Goal: Task Accomplishment & Management: Use online tool/utility

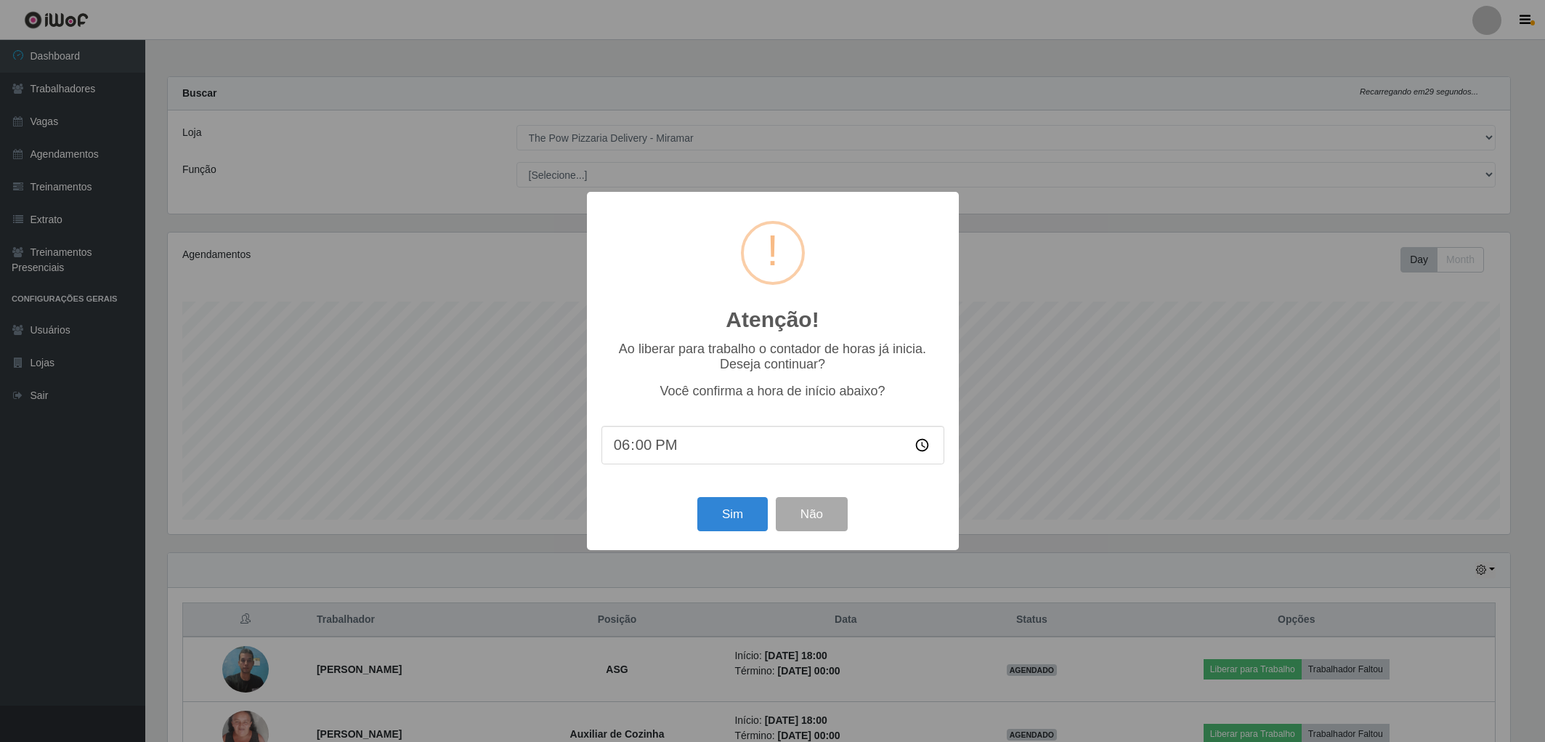
select select "322"
click at [741, 522] on button "Sim" at bounding box center [735, 514] width 70 height 34
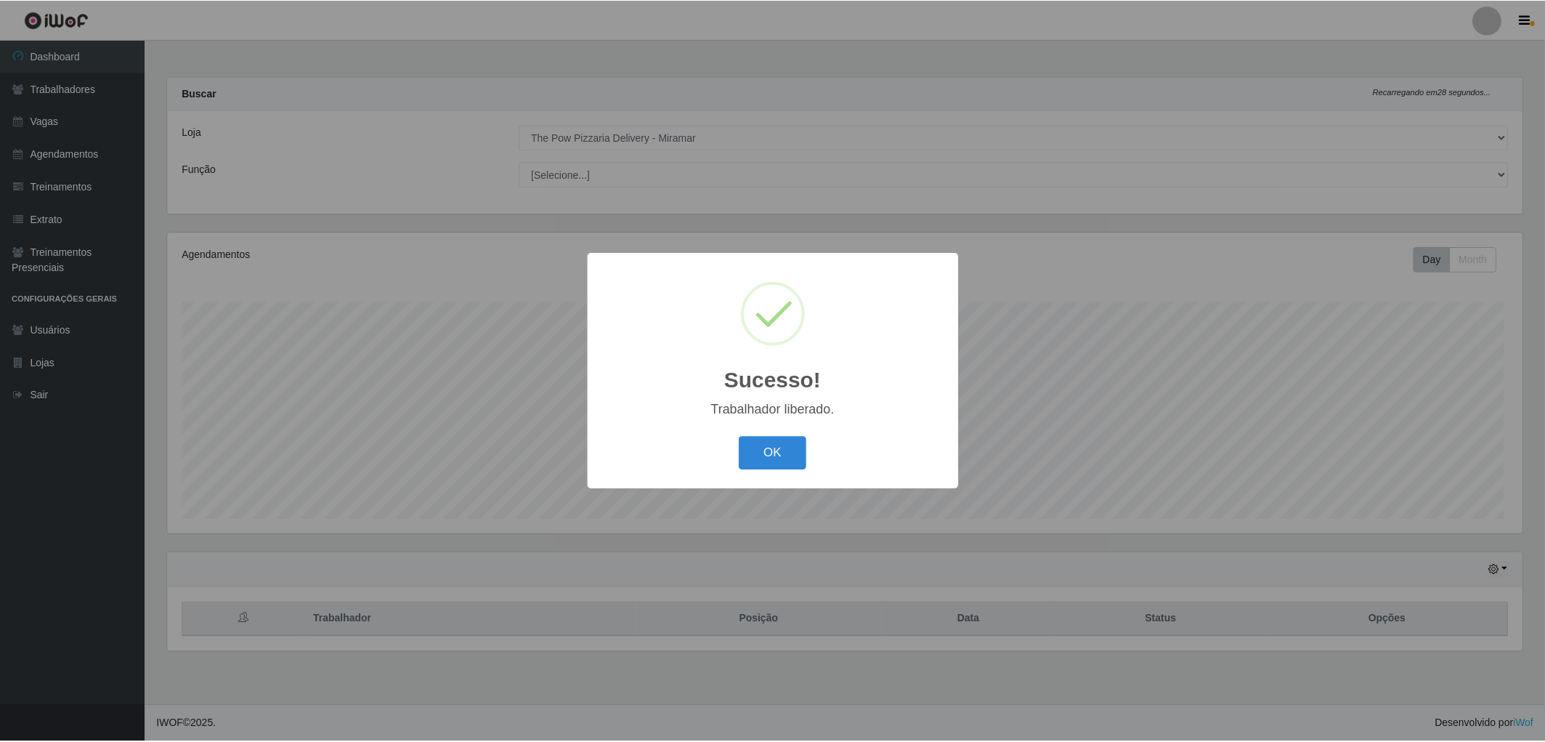
scroll to position [301, 1359]
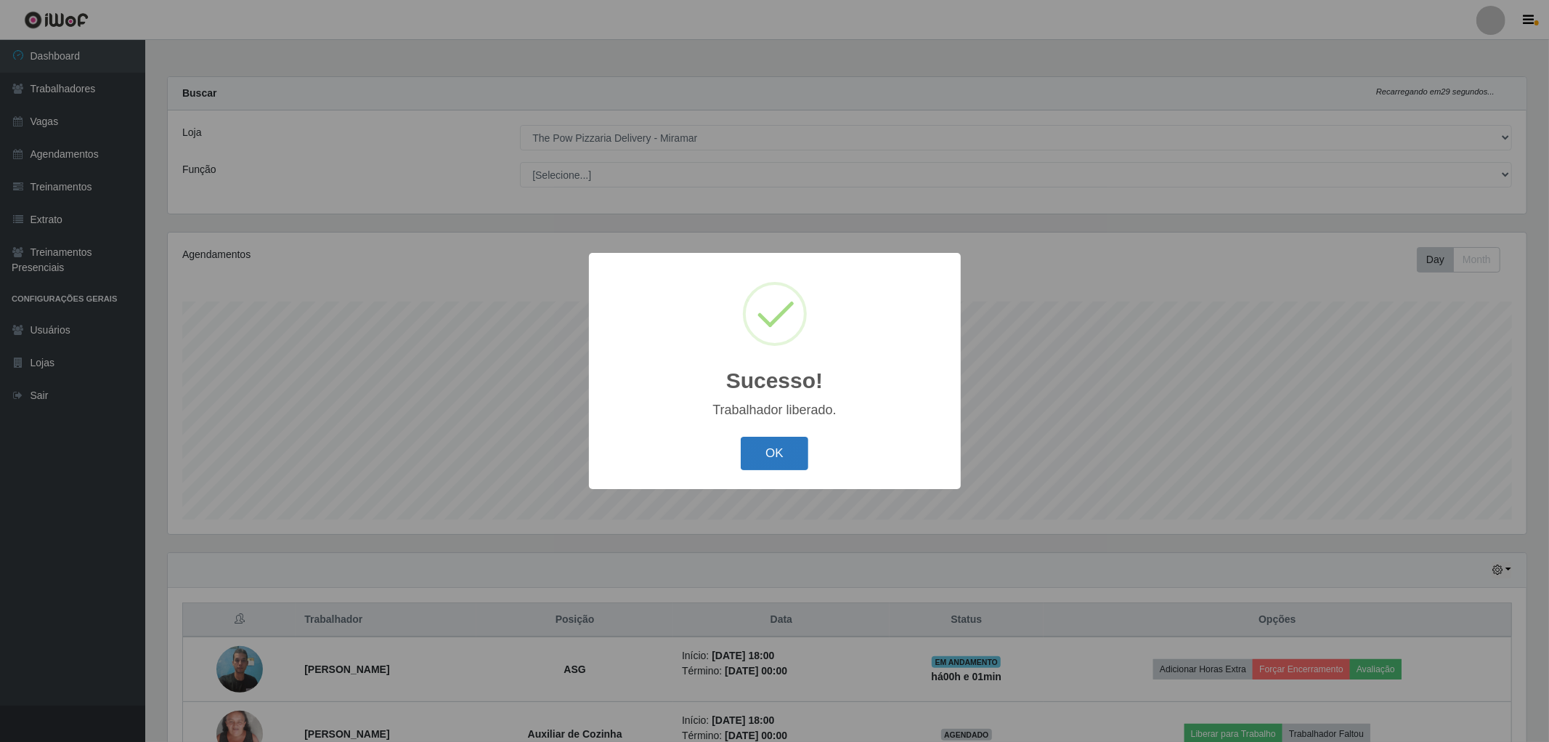
click at [793, 439] on button "OK" at bounding box center [775, 454] width 68 height 34
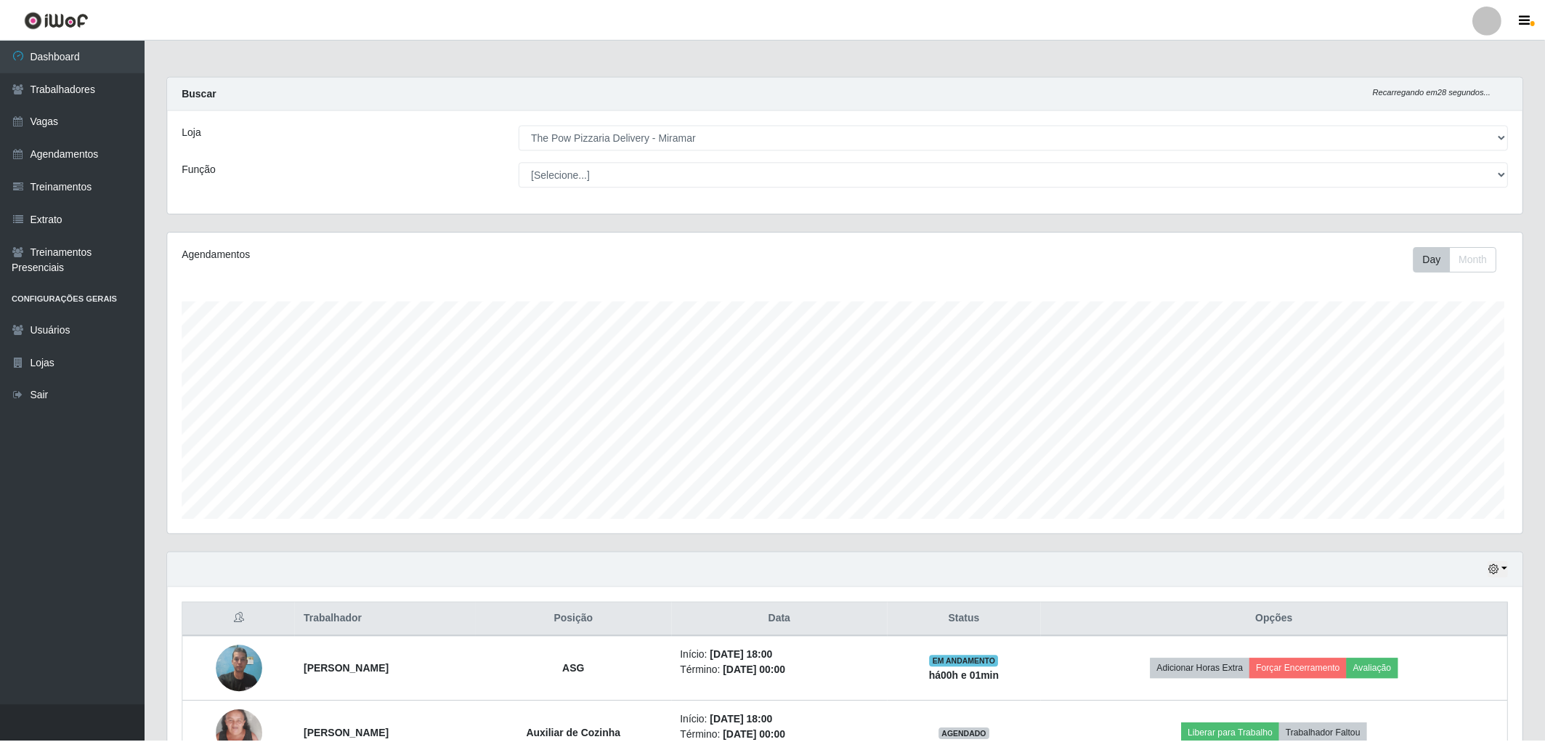
scroll to position [301, 1355]
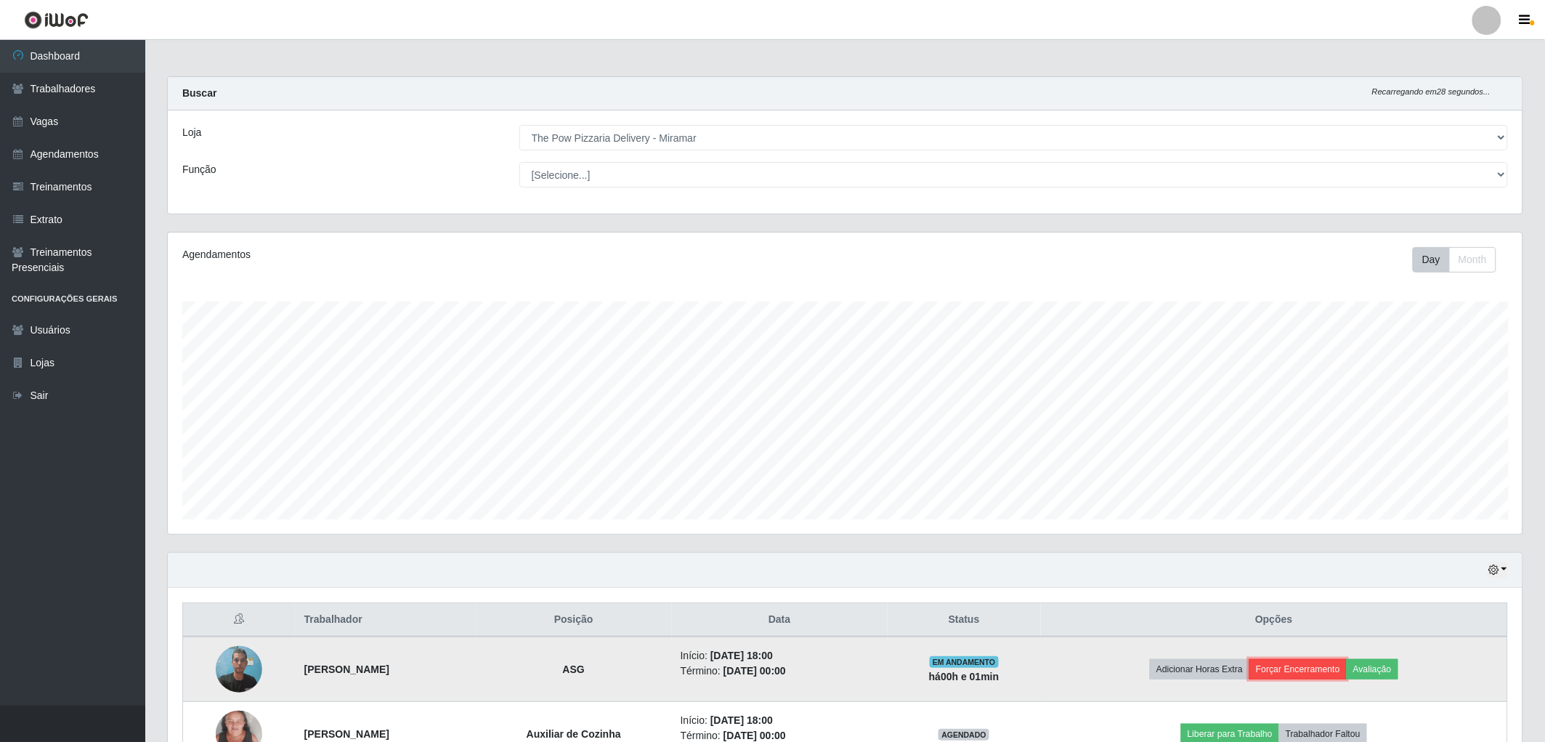
click at [1306, 673] on button "Forçar Encerramento" at bounding box center [1297, 669] width 97 height 20
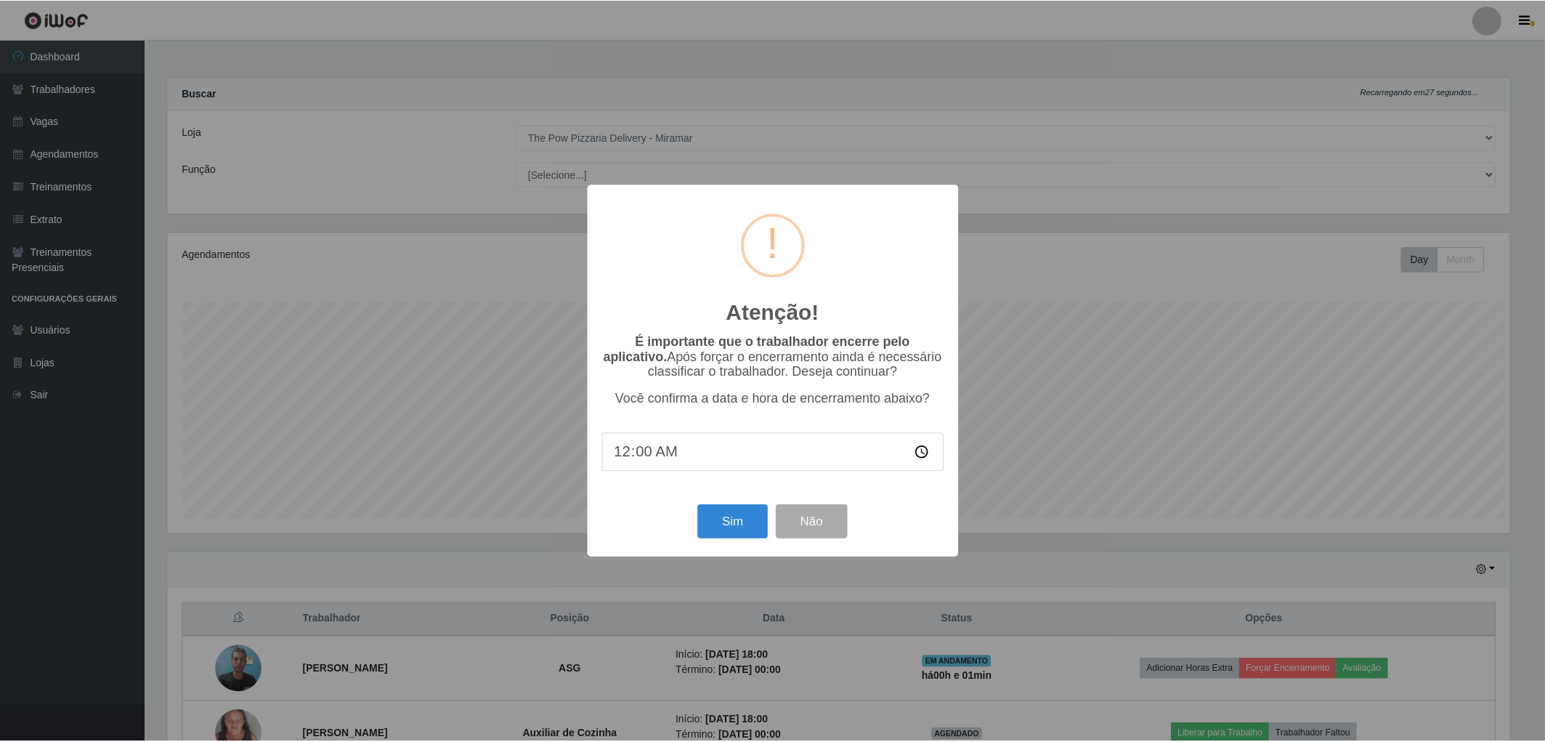
scroll to position [301, 1346]
click at [749, 531] on button "Sim" at bounding box center [735, 522] width 70 height 34
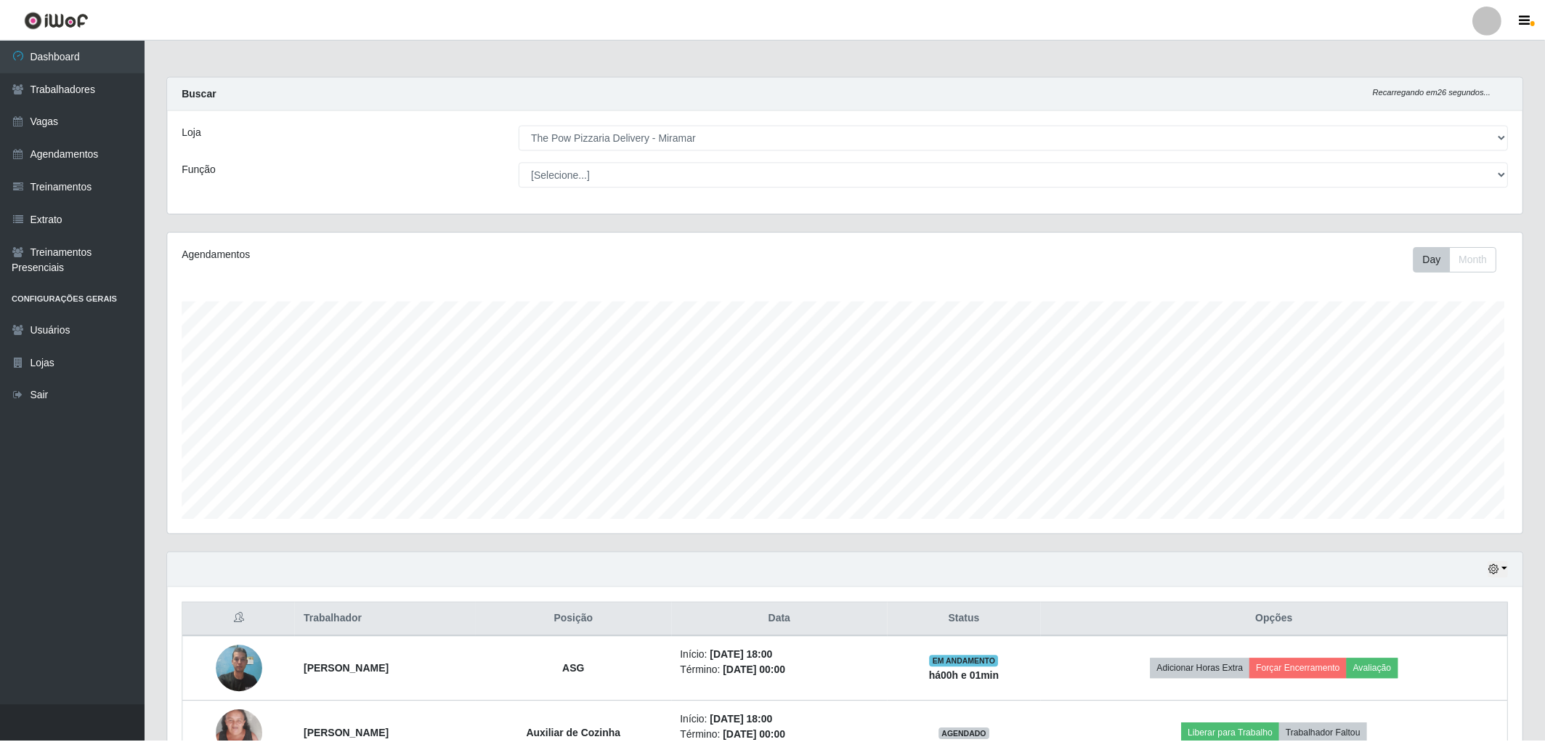
scroll to position [301, 1359]
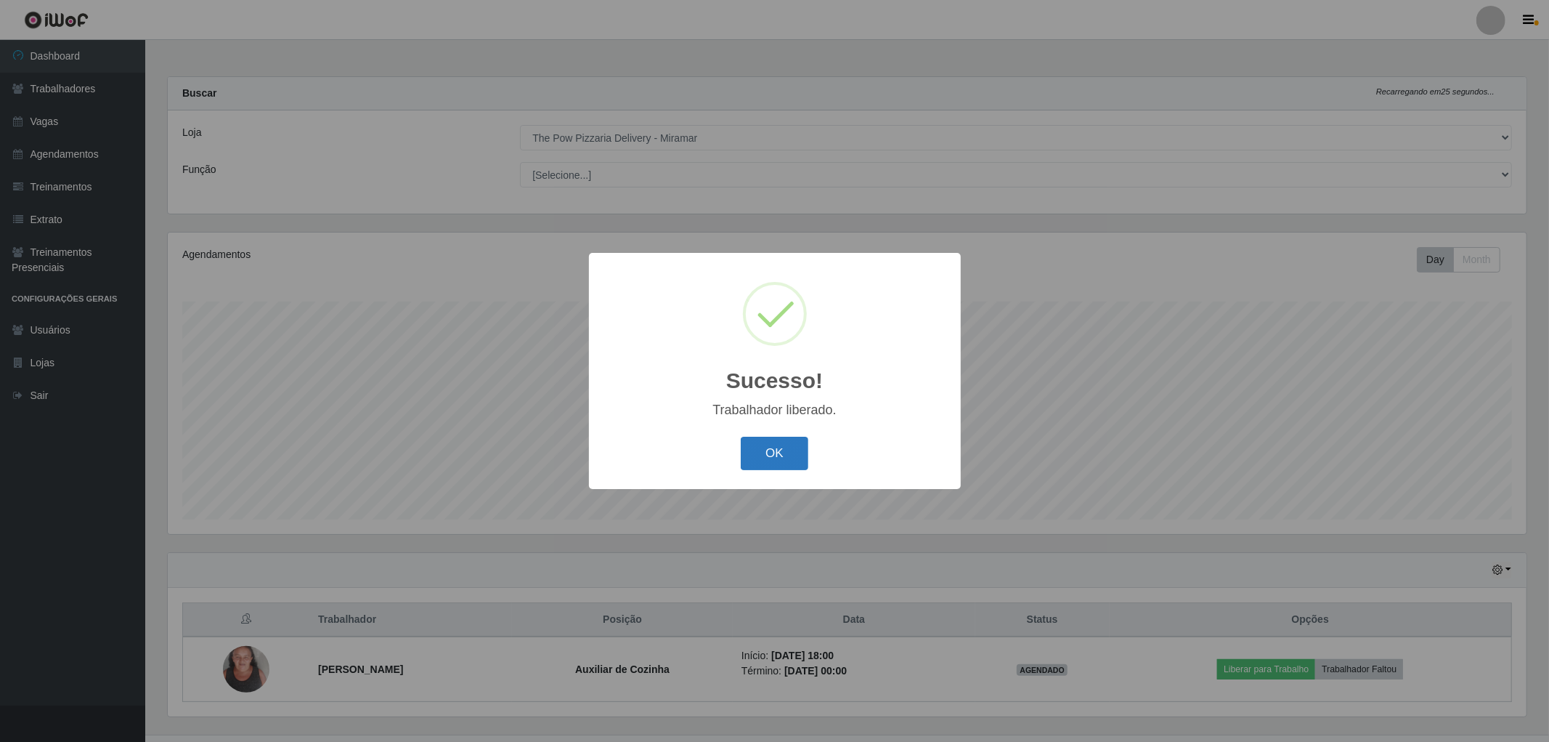
click at [792, 453] on button "OK" at bounding box center [775, 454] width 68 height 34
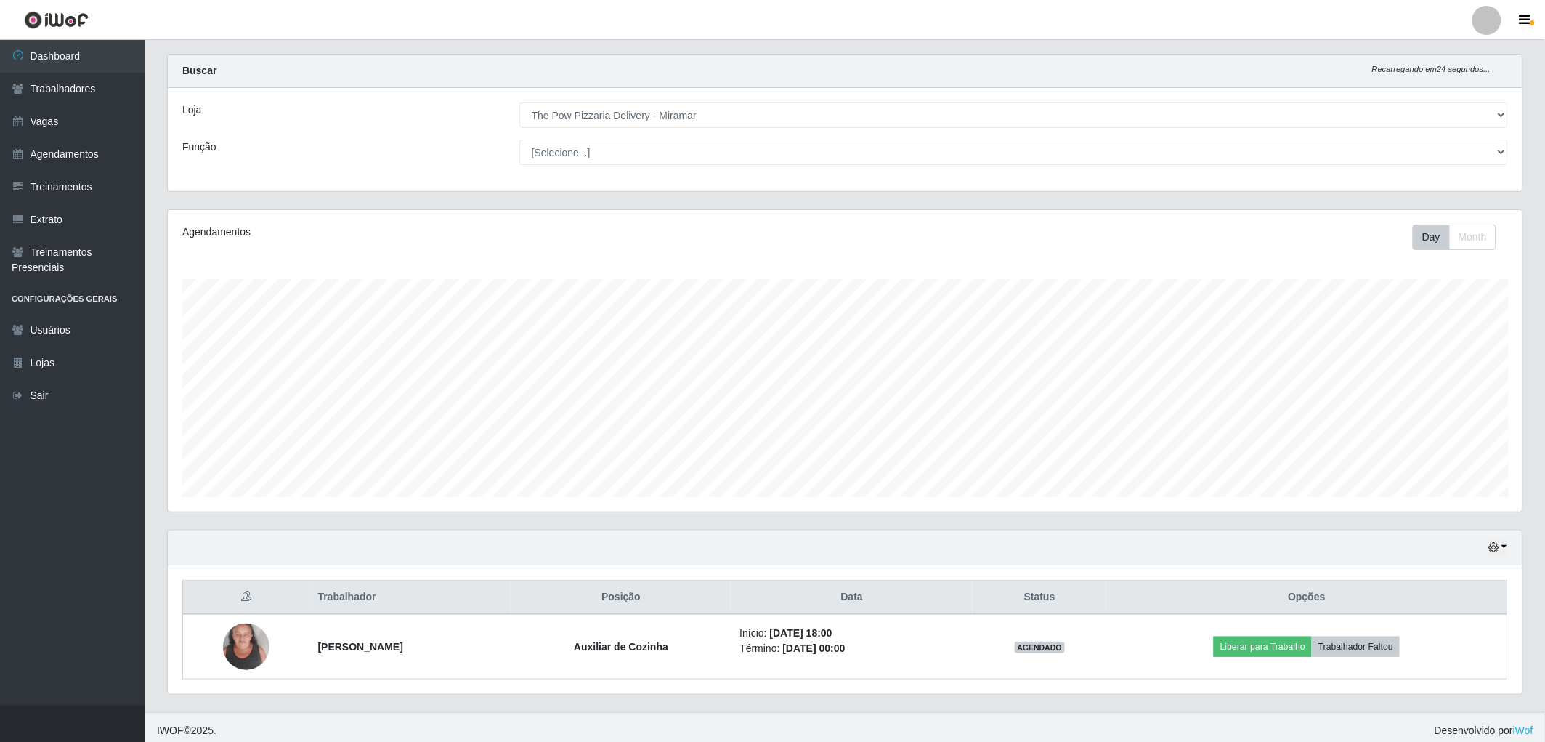
scroll to position [29, 0]
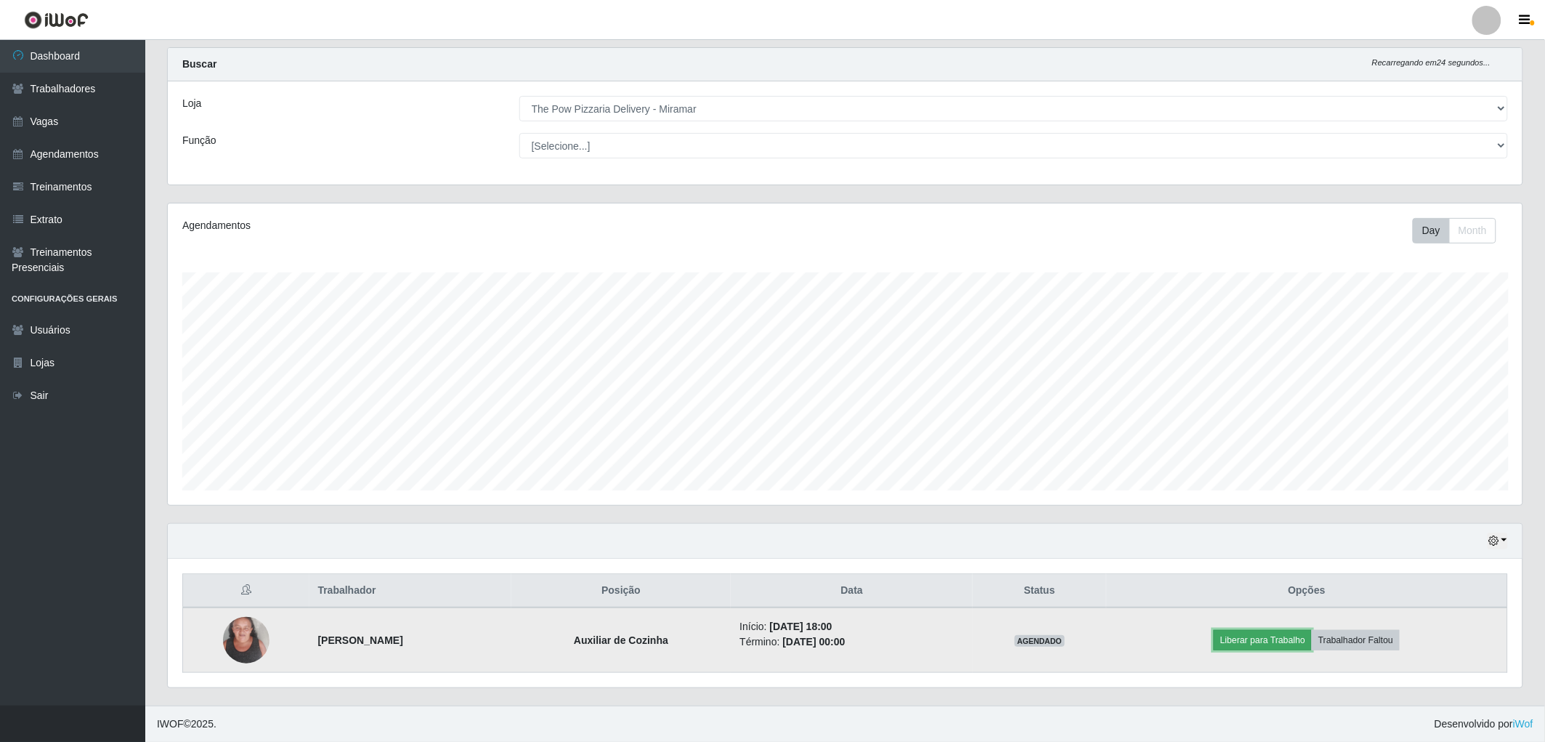
click at [1253, 633] on button "Liberar para Trabalho" at bounding box center [1263, 640] width 98 height 20
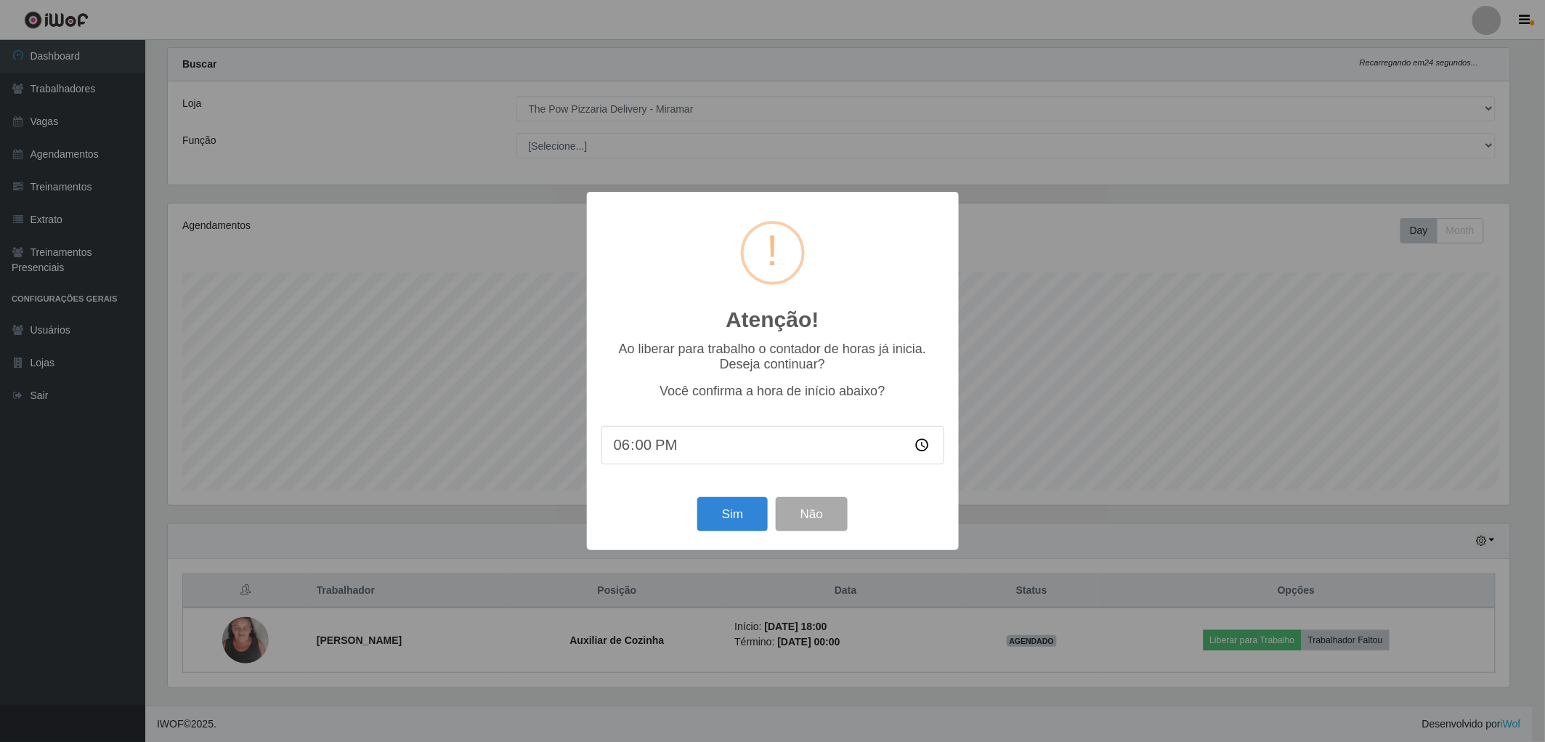
scroll to position [301, 1346]
click at [734, 517] on button "Sim" at bounding box center [735, 514] width 70 height 34
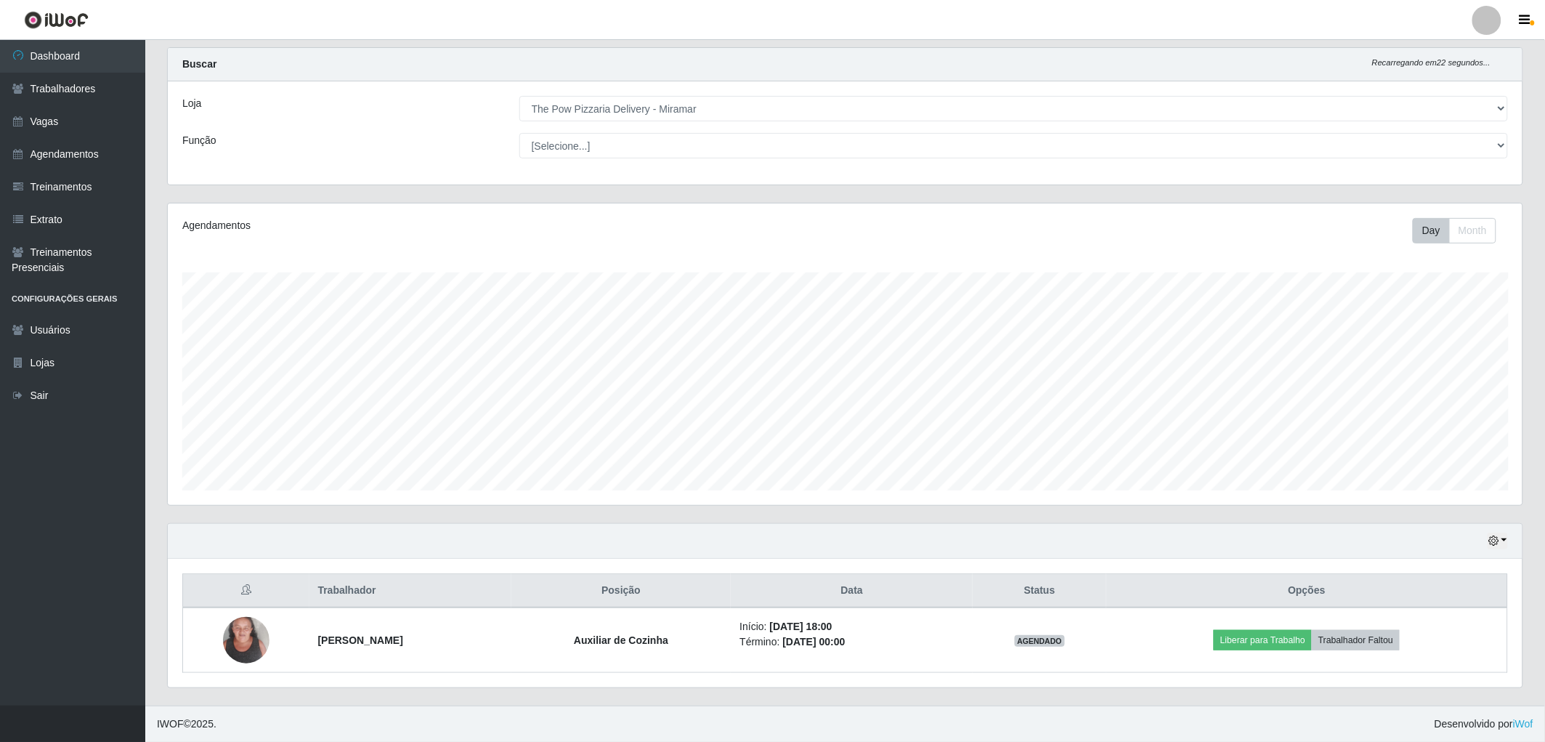
scroll to position [301, 1359]
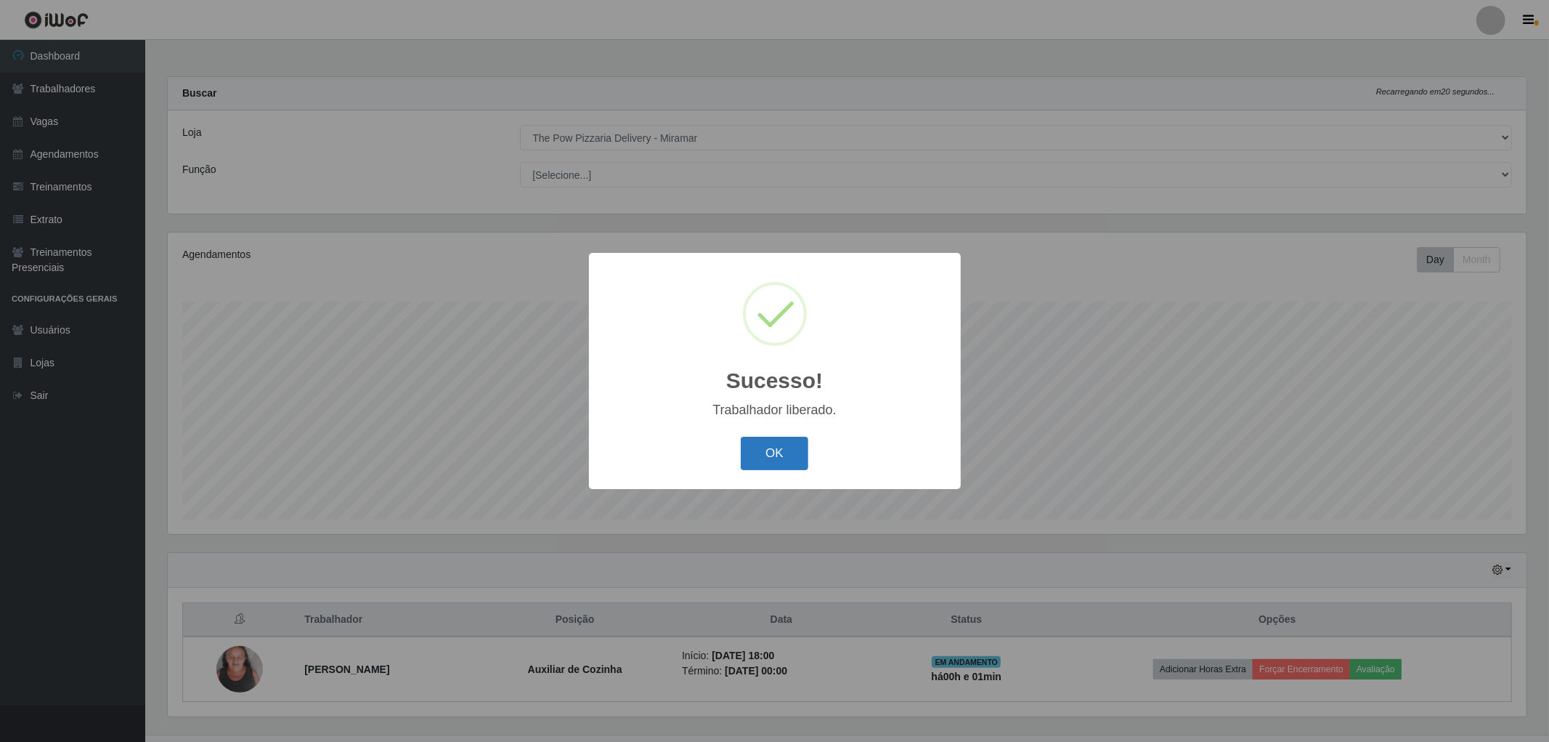
click at [761, 447] on button "OK" at bounding box center [775, 454] width 68 height 34
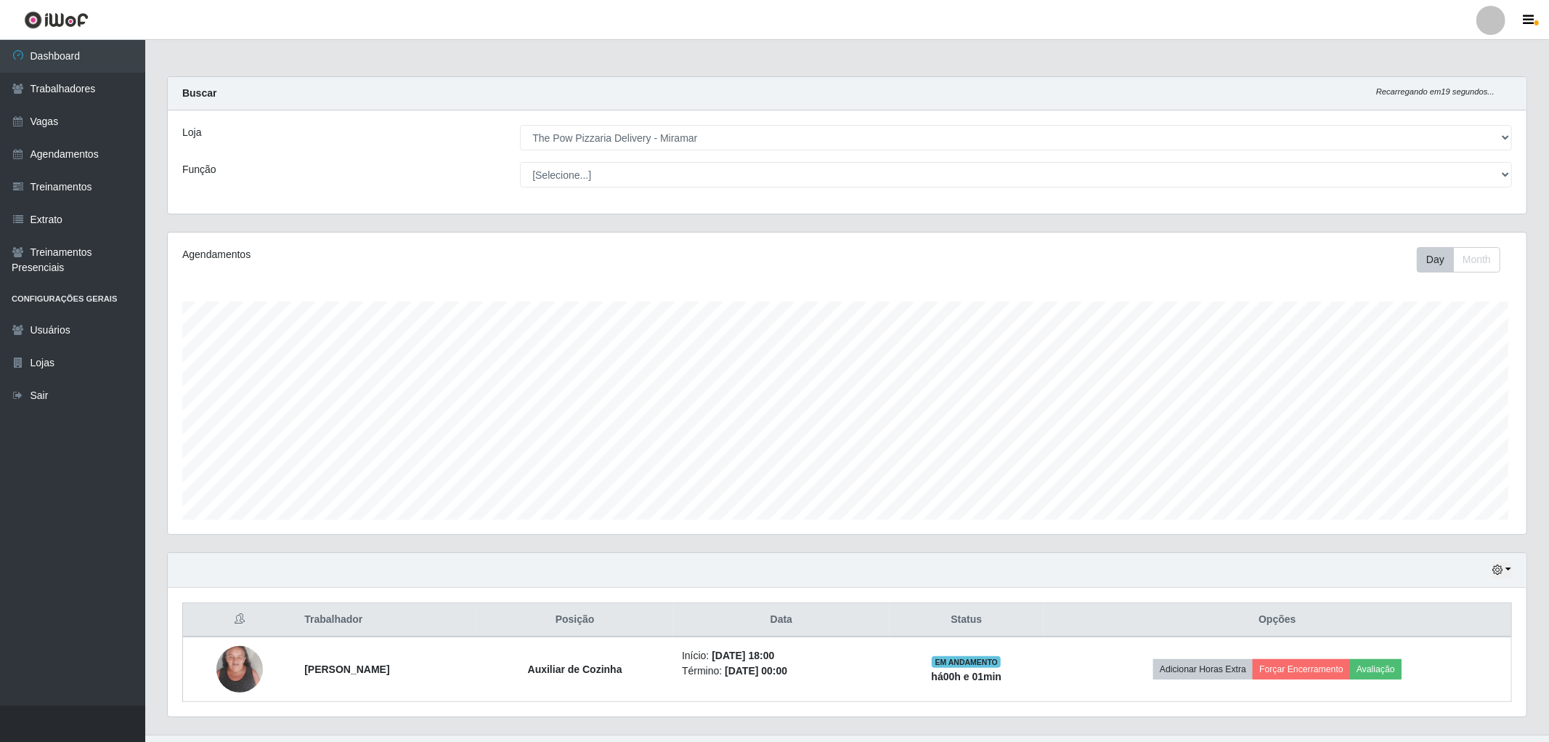
scroll to position [726089, 725035]
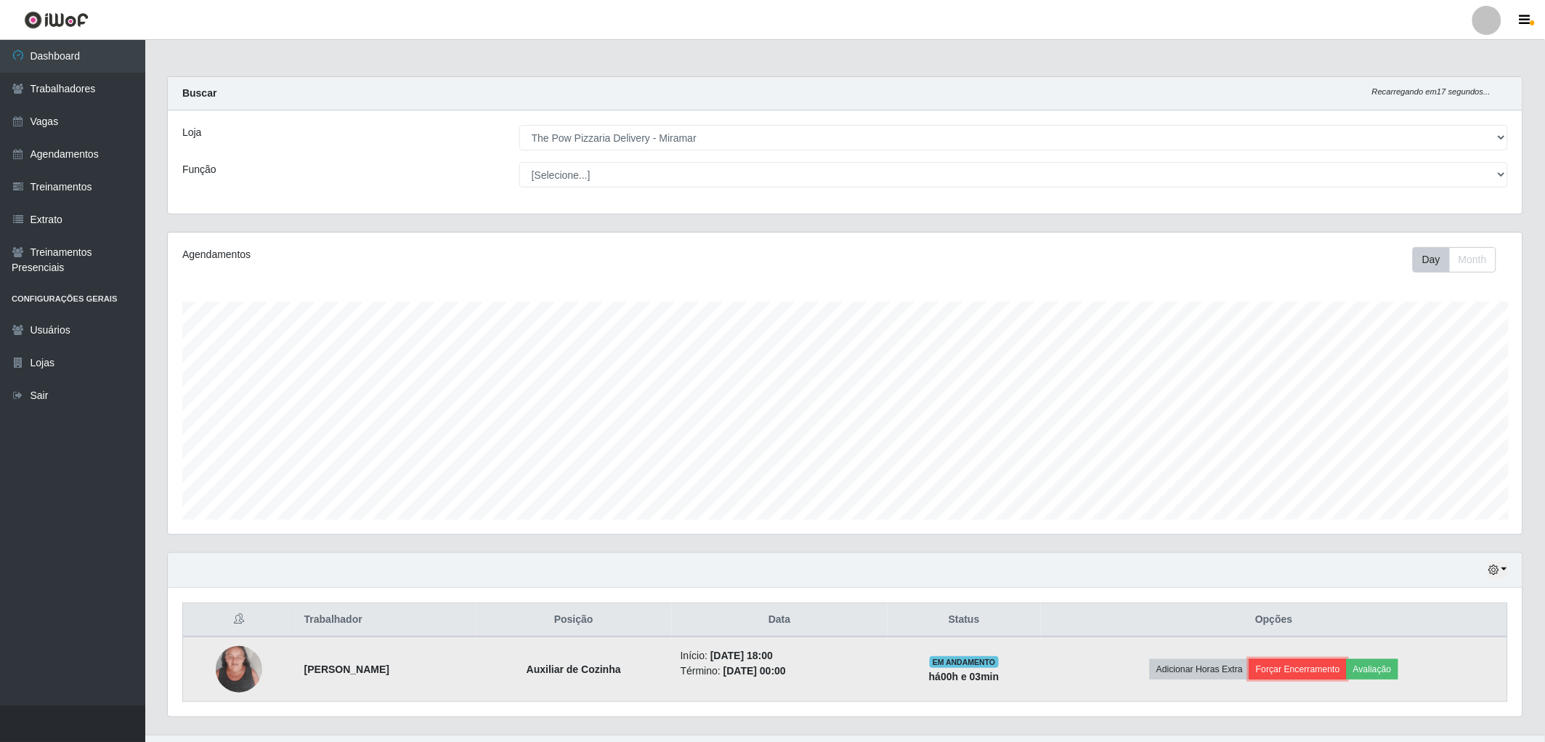
click at [1322, 673] on button "Forçar Encerramento" at bounding box center [1297, 669] width 97 height 20
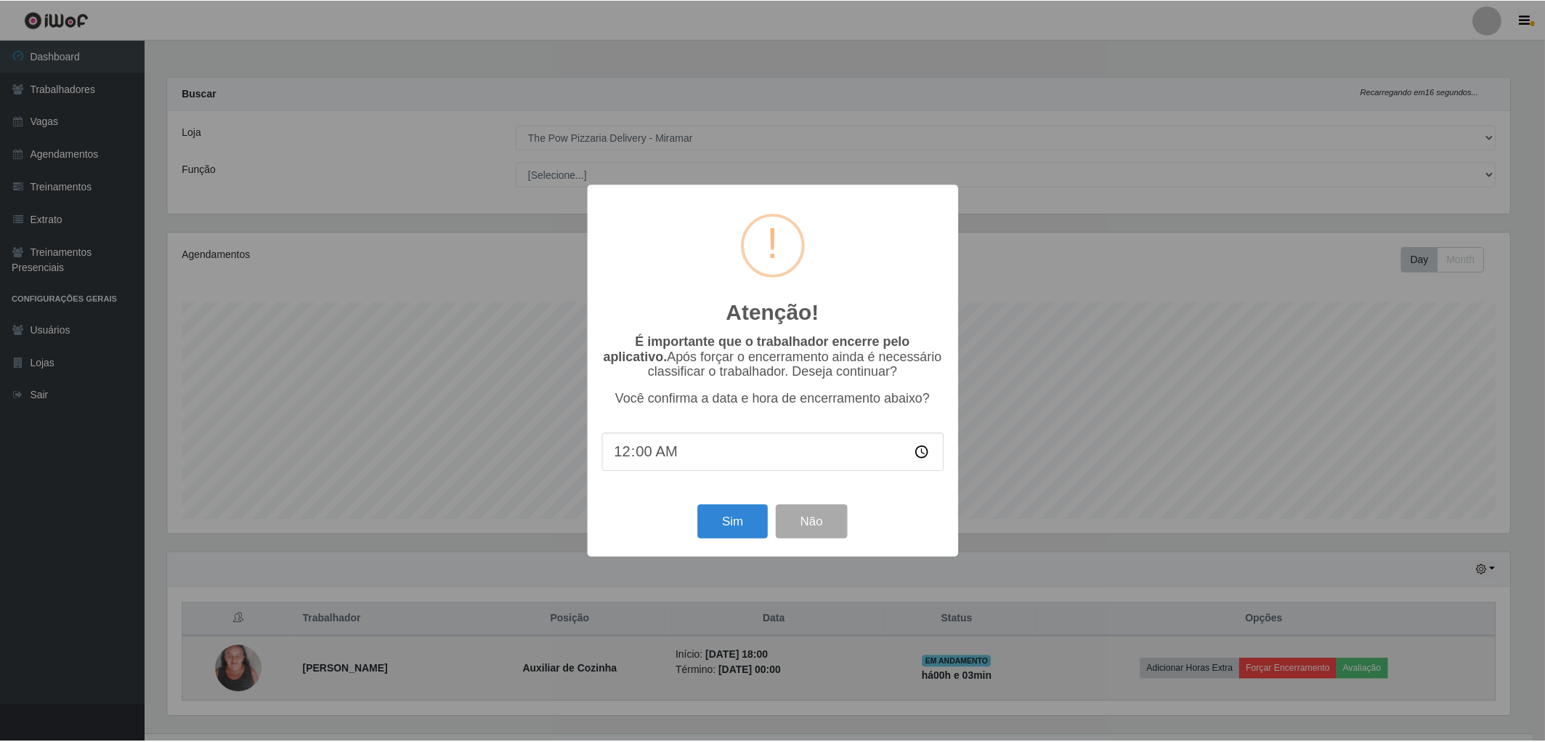
scroll to position [301, 1346]
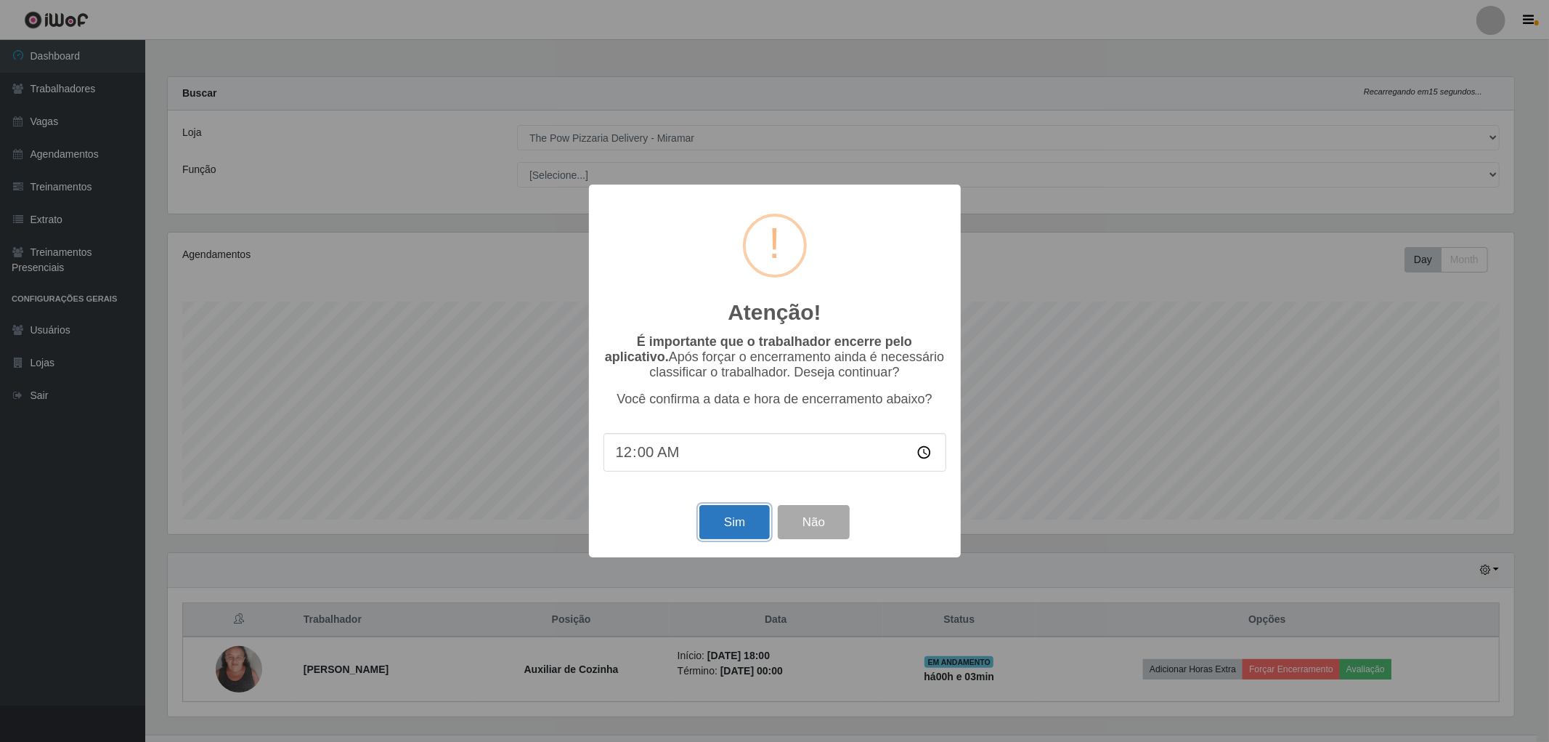
click at [734, 517] on button "Sim" at bounding box center [735, 522] width 70 height 34
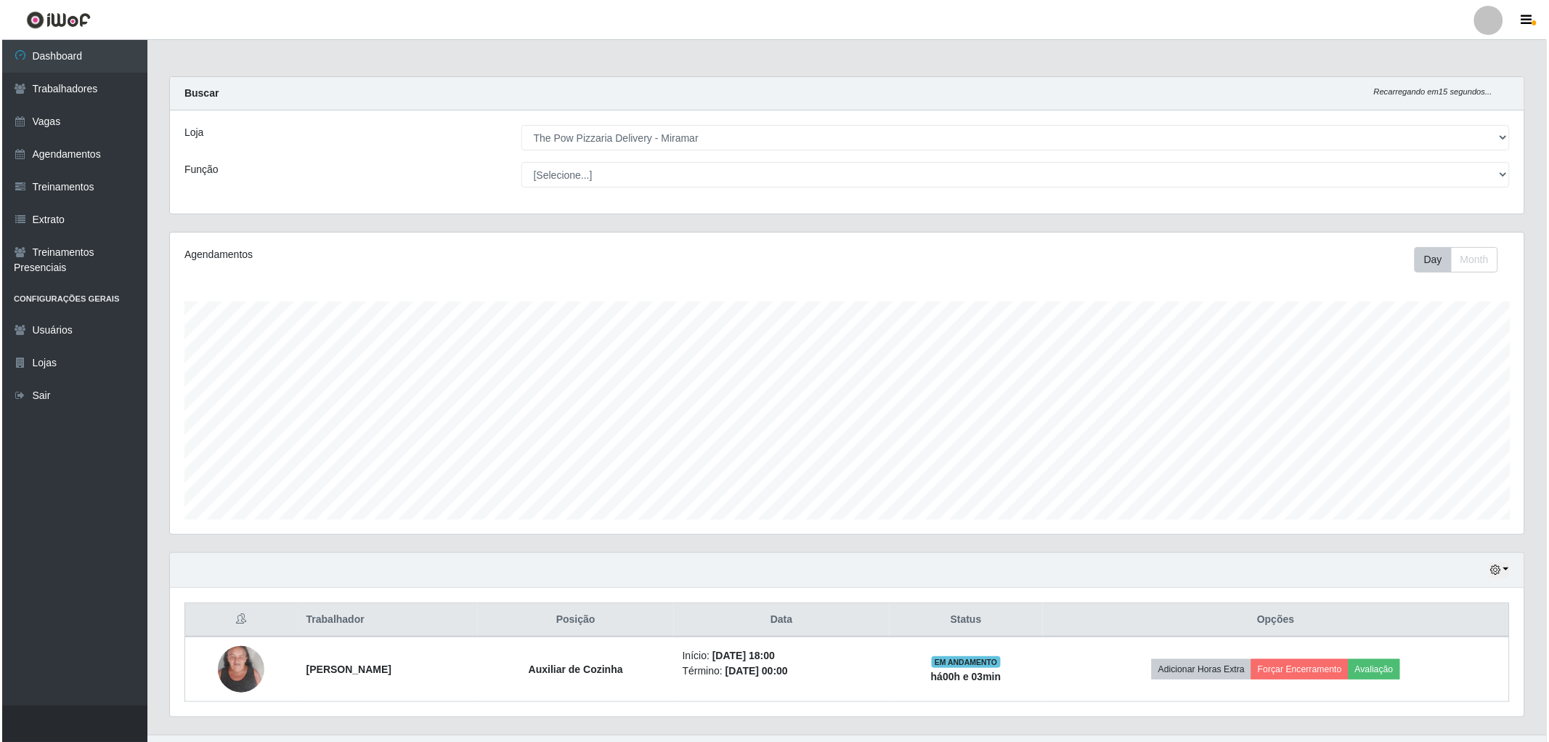
scroll to position [301, 1359]
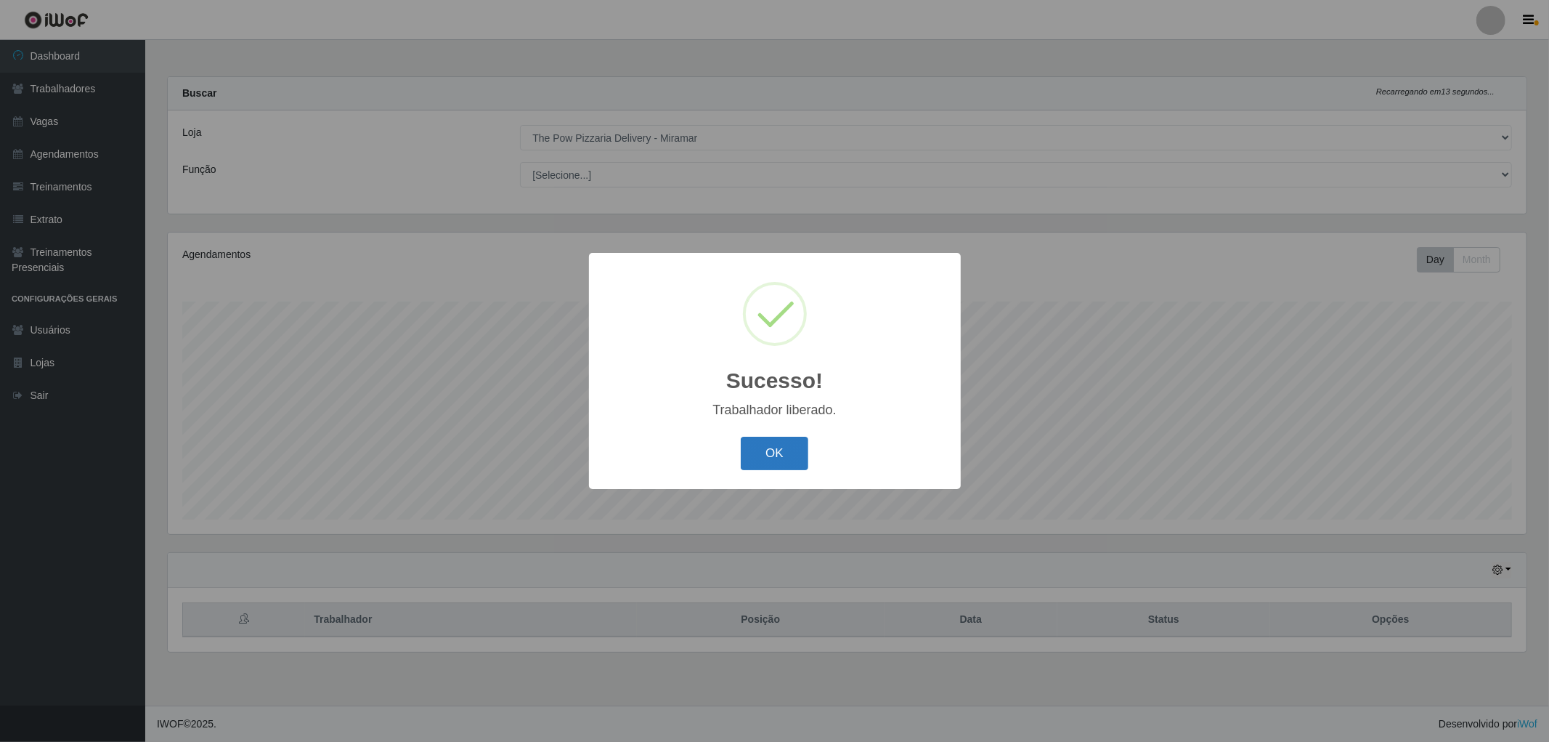
click at [775, 455] on button "OK" at bounding box center [775, 454] width 68 height 34
